Goal: Task Accomplishment & Management: Use online tool/utility

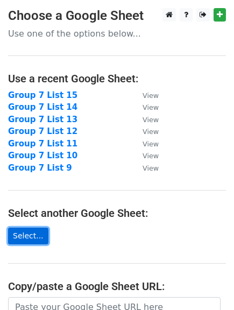
click at [22, 234] on link "Select..." at bounding box center [28, 236] width 40 height 17
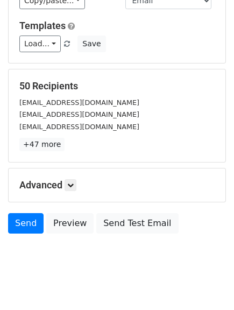
scroll to position [108, 0]
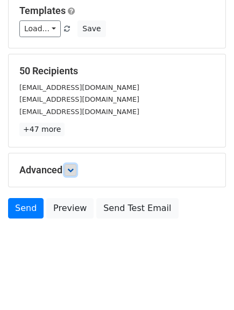
click at [74, 175] on link at bounding box center [71, 170] width 12 height 12
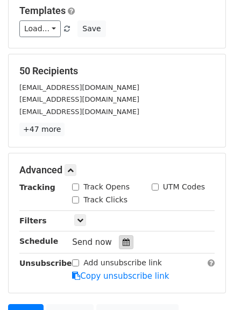
click at [123, 245] on icon at bounding box center [126, 242] width 7 height 8
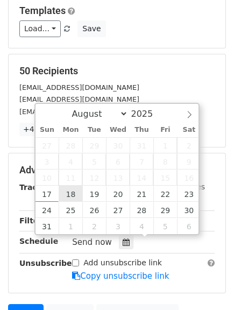
type input "2025-08-18 12:00"
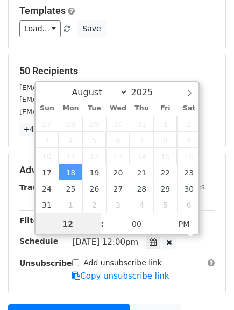
scroll to position [1, 0]
type input "06"
type input "2025-08-18 18:00"
click at [96, 218] on span at bounding box center [97, 218] width 8 height 11
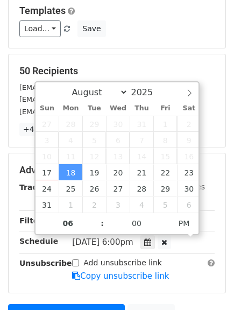
click at [231, 240] on main "New Campaign Daily emails left: 50 Google Sheet: Group 7 List 16 Variables Copy…" at bounding box center [117, 128] width 234 height 456
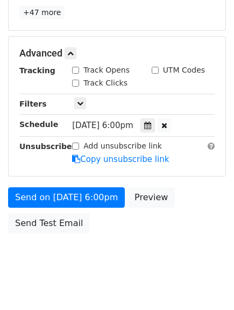
scroll to position [240, 0]
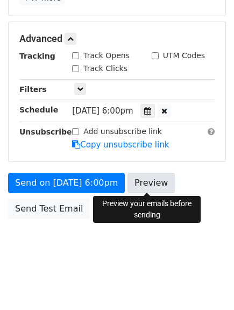
click at [139, 184] on link "Preview" at bounding box center [151, 183] width 47 height 20
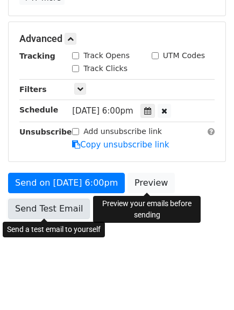
click at [28, 213] on link "Send Test Email" at bounding box center [49, 209] width 82 height 20
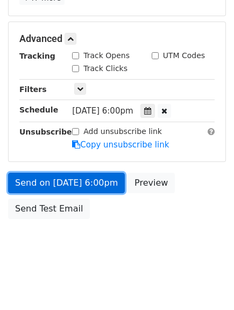
click at [51, 181] on link "Send on Aug 18 at 6:00pm" at bounding box center [66, 183] width 117 height 20
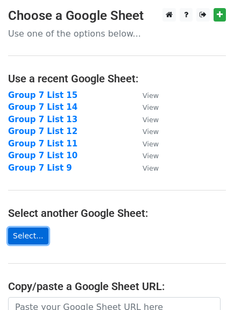
click at [19, 237] on link "Select..." at bounding box center [28, 236] width 40 height 17
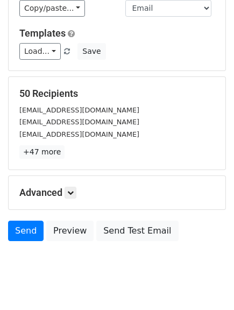
scroll to position [108, 0]
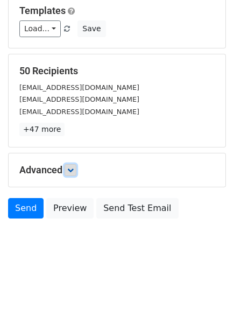
click at [68, 170] on link at bounding box center [71, 170] width 12 height 12
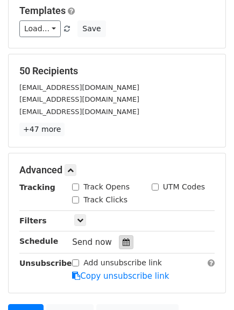
click at [119, 237] on div at bounding box center [126, 242] width 15 height 14
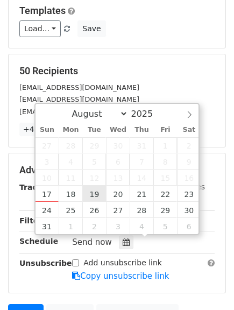
type input "2025-08-19 12:00"
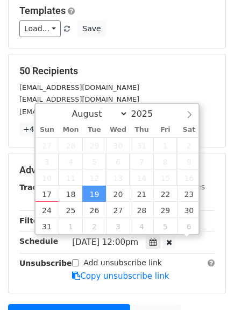
scroll to position [1, 0]
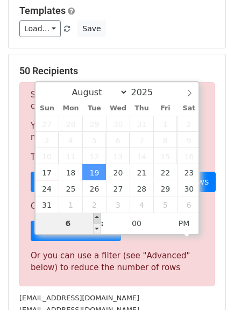
type input "06"
type input "2025-08-19 18:00"
click at [94, 219] on span at bounding box center [97, 218] width 8 height 11
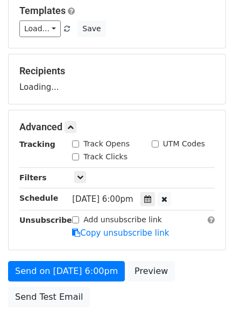
click at [233, 242] on main "New Campaign Daily emails left: 50 Google Sheet: Group 7 List 17 Variables Copy…" at bounding box center [117, 106] width 234 height 413
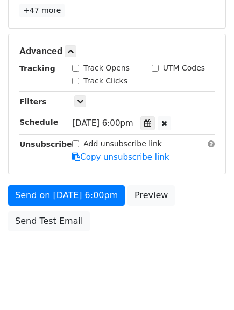
scroll to position [240, 0]
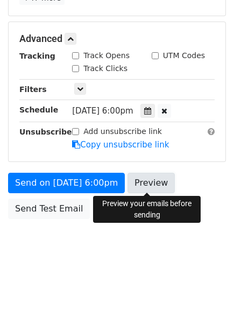
click at [143, 181] on link "Preview" at bounding box center [151, 183] width 47 height 20
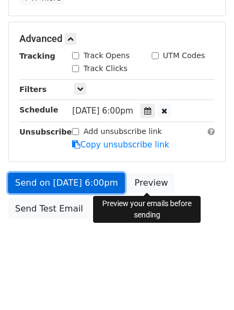
click at [55, 178] on link "Send on Aug 19 at 6:00pm" at bounding box center [66, 183] width 117 height 20
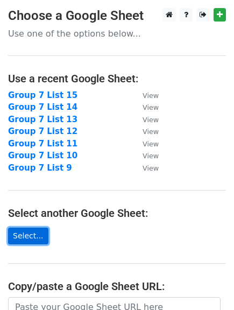
click at [22, 235] on link "Select..." at bounding box center [28, 236] width 40 height 17
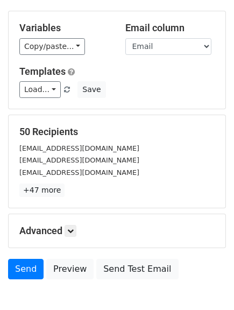
scroll to position [108, 0]
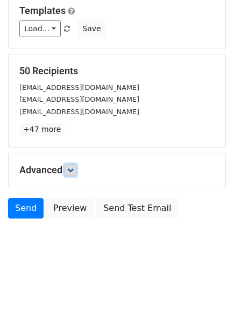
click at [74, 170] on icon at bounding box center [70, 170] width 6 height 6
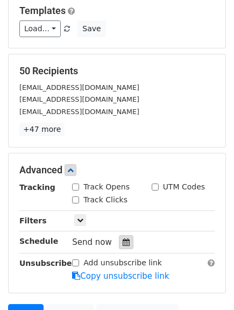
click at [123, 245] on icon at bounding box center [126, 242] width 7 height 8
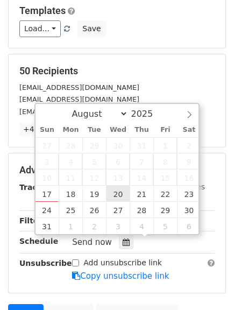
type input "2025-08-20 12:00"
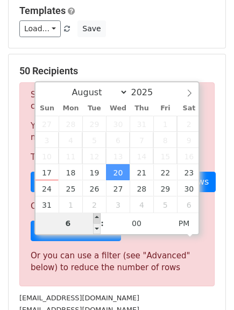
type input "06"
type input "2025-08-20 18:00"
click at [94, 216] on span at bounding box center [97, 218] width 8 height 11
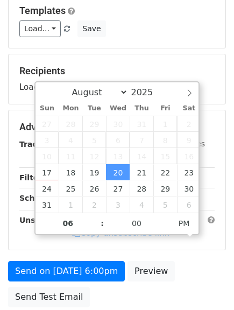
click at [230, 265] on div "Send on Aug 20 at 6:00pm Preview Send Test Email" at bounding box center [117, 287] width 234 height 52
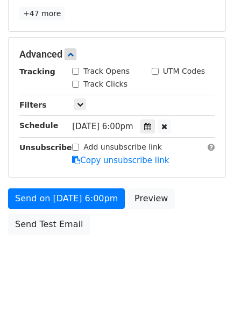
scroll to position [240, 0]
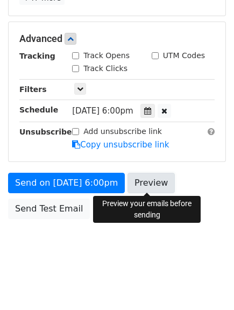
click at [142, 182] on link "Preview" at bounding box center [151, 183] width 47 height 20
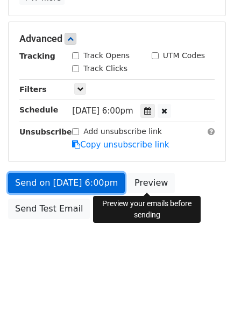
click at [40, 181] on link "Send on Aug 20 at 6:00pm" at bounding box center [66, 183] width 117 height 20
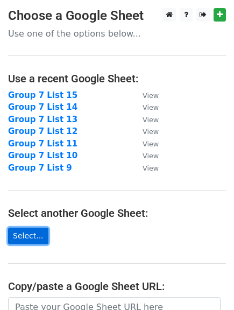
click at [24, 231] on link "Select..." at bounding box center [28, 236] width 40 height 17
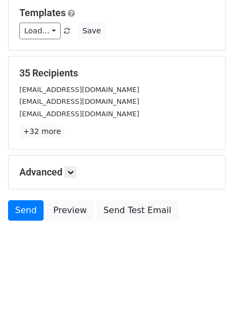
scroll to position [108, 0]
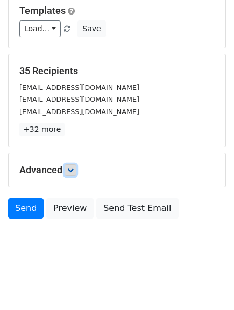
click at [71, 167] on icon at bounding box center [70, 170] width 6 height 6
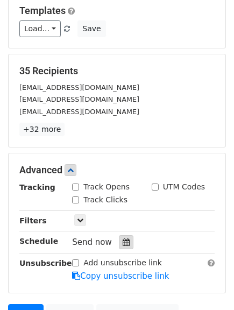
click at [119, 237] on div at bounding box center [126, 242] width 15 height 14
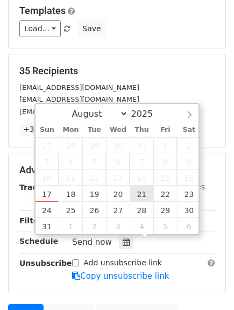
type input "[DATE] 12:00"
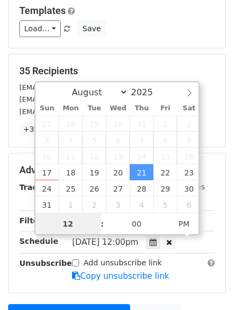
scroll to position [1, 0]
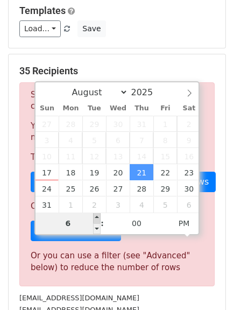
type input "06"
type input "[DATE] 18:00"
click at [97, 217] on span at bounding box center [97, 218] width 8 height 11
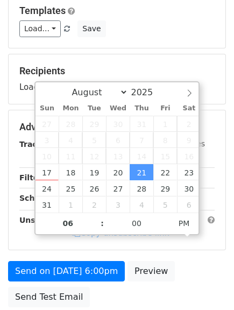
click at [231, 247] on main "New Campaign Daily emails left: 50 Google Sheet: Group 7 List 19 Variables Copy…" at bounding box center [117, 106] width 234 height 413
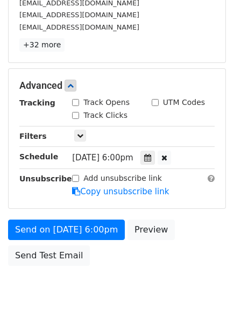
scroll to position [216, 0]
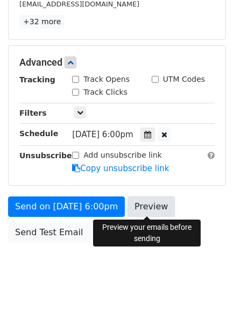
click at [144, 206] on link "Preview" at bounding box center [151, 206] width 47 height 20
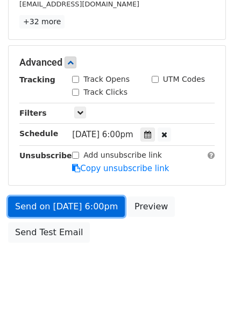
click at [46, 205] on link "Send on [DATE] 6:00pm" at bounding box center [66, 206] width 117 height 20
